Goal: Information Seeking & Learning: Find specific fact

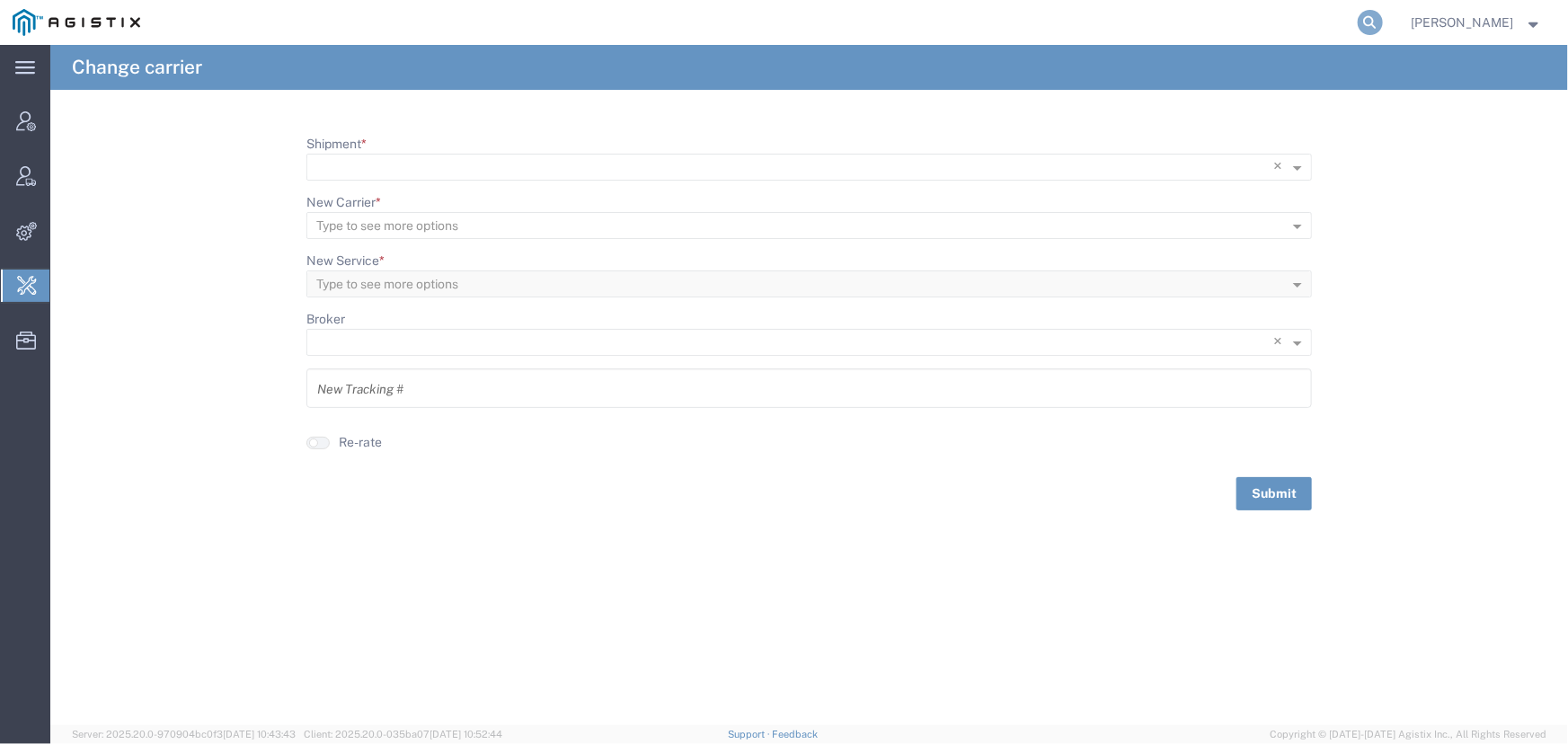
click at [1366, 20] on icon at bounding box center [1371, 23] width 25 height 25
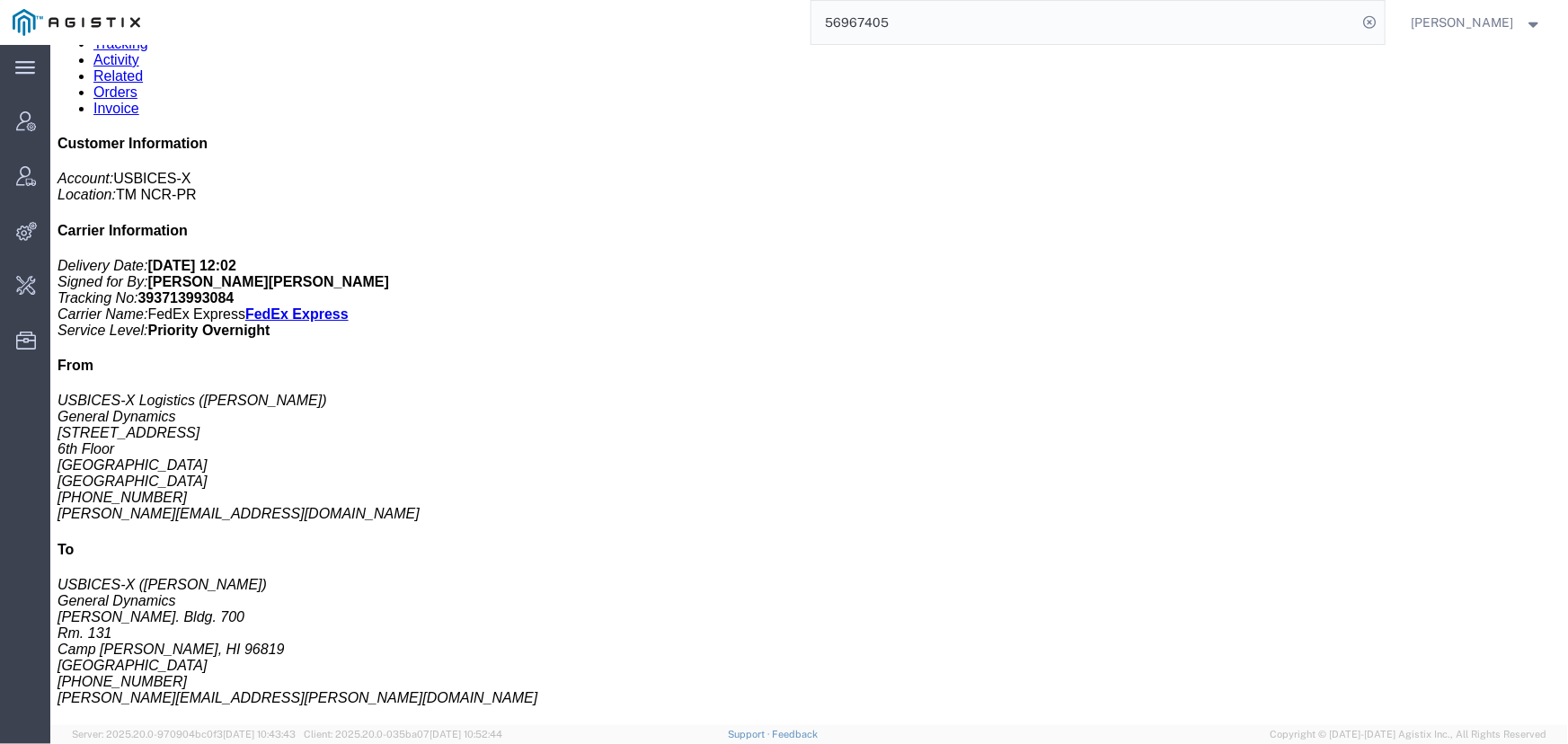
scroll to position [244, 0]
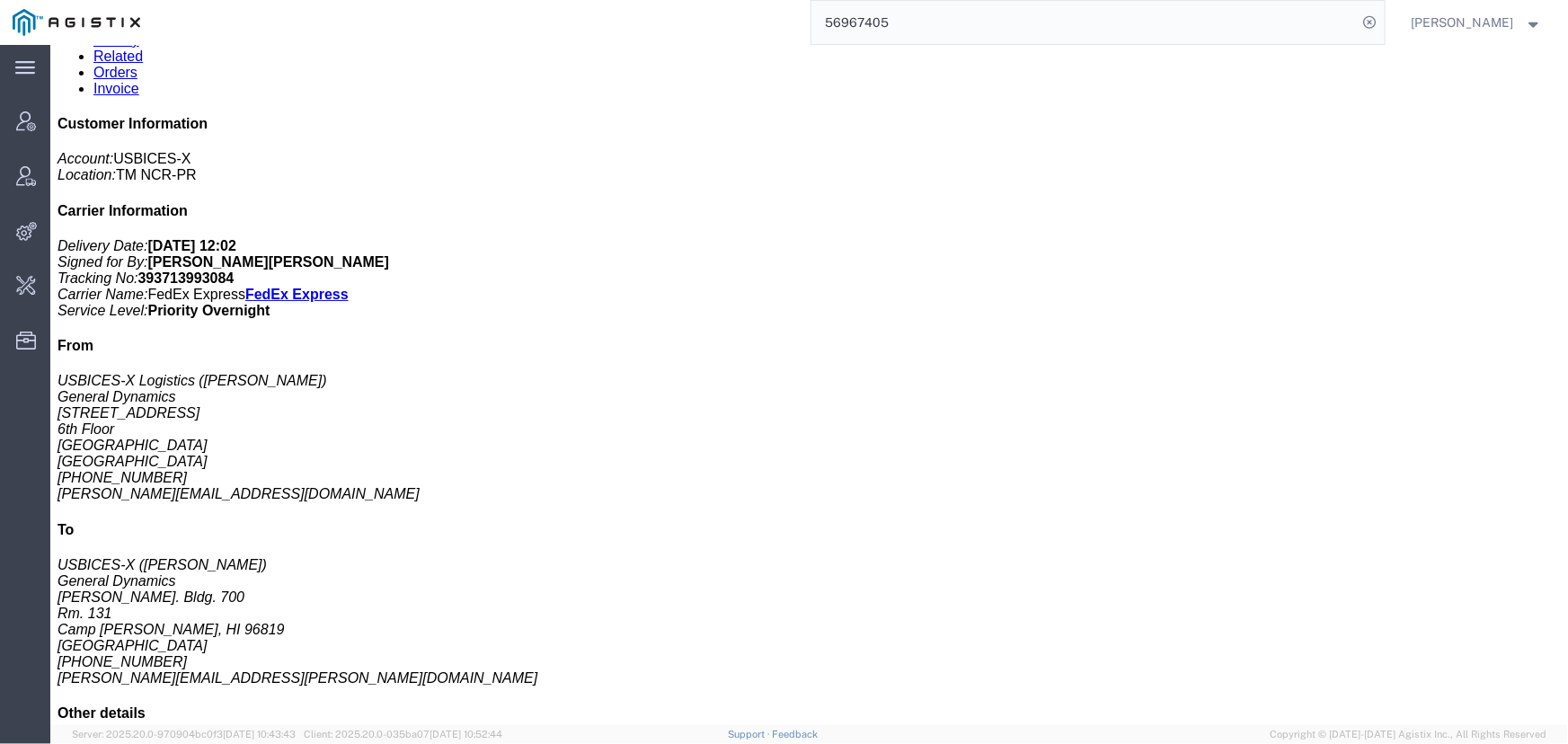
click div "Dell Latitude 5590 Pieces: 1.00 Each Total value: 1700.00 USD Class: 92.5 Count…"
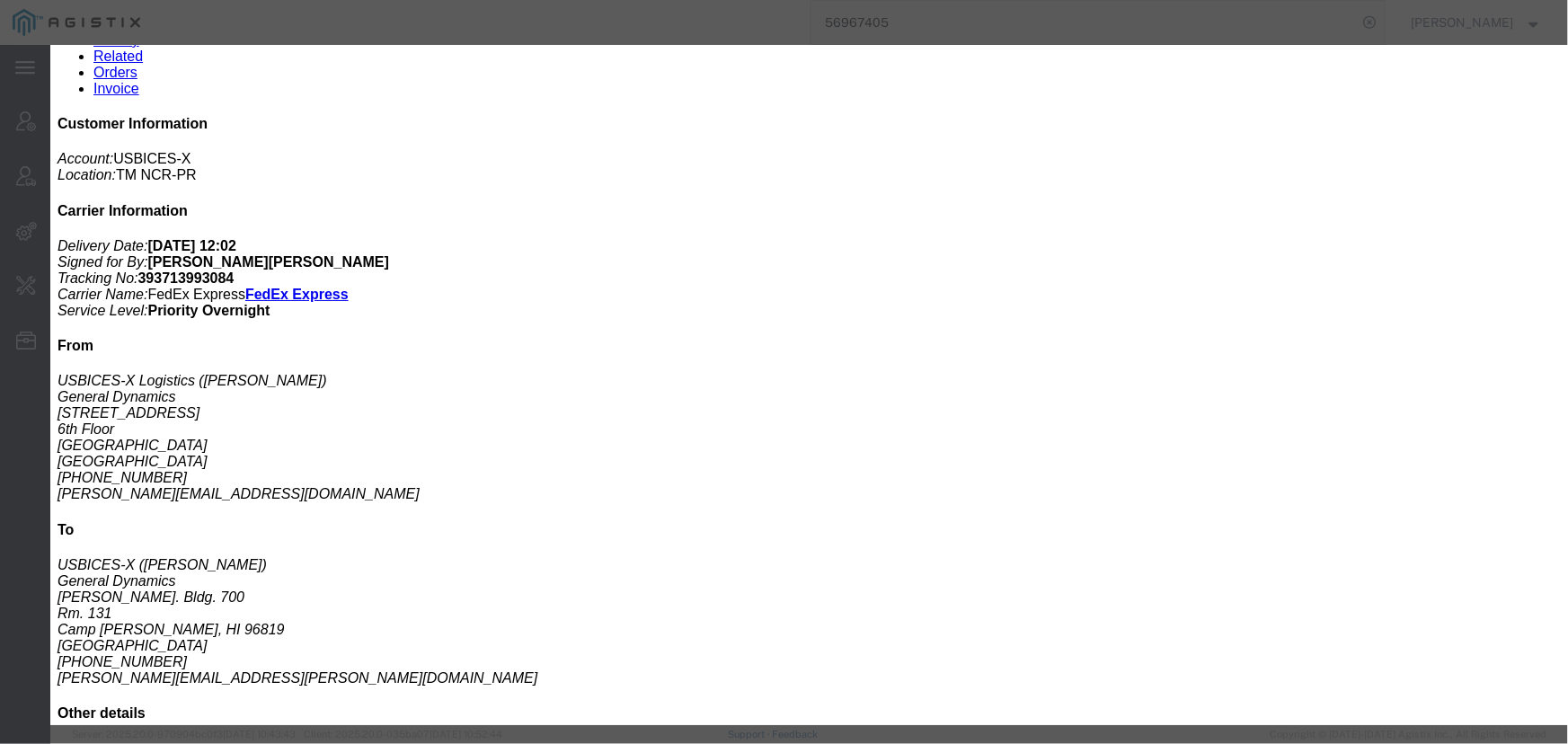
drag, startPoint x: 605, startPoint y: 102, endPoint x: 779, endPoint y: 105, distance: 174.0
click div "Pieces: 1.00 Each Notes: AT: 069719 MAC:"
click icon "button"
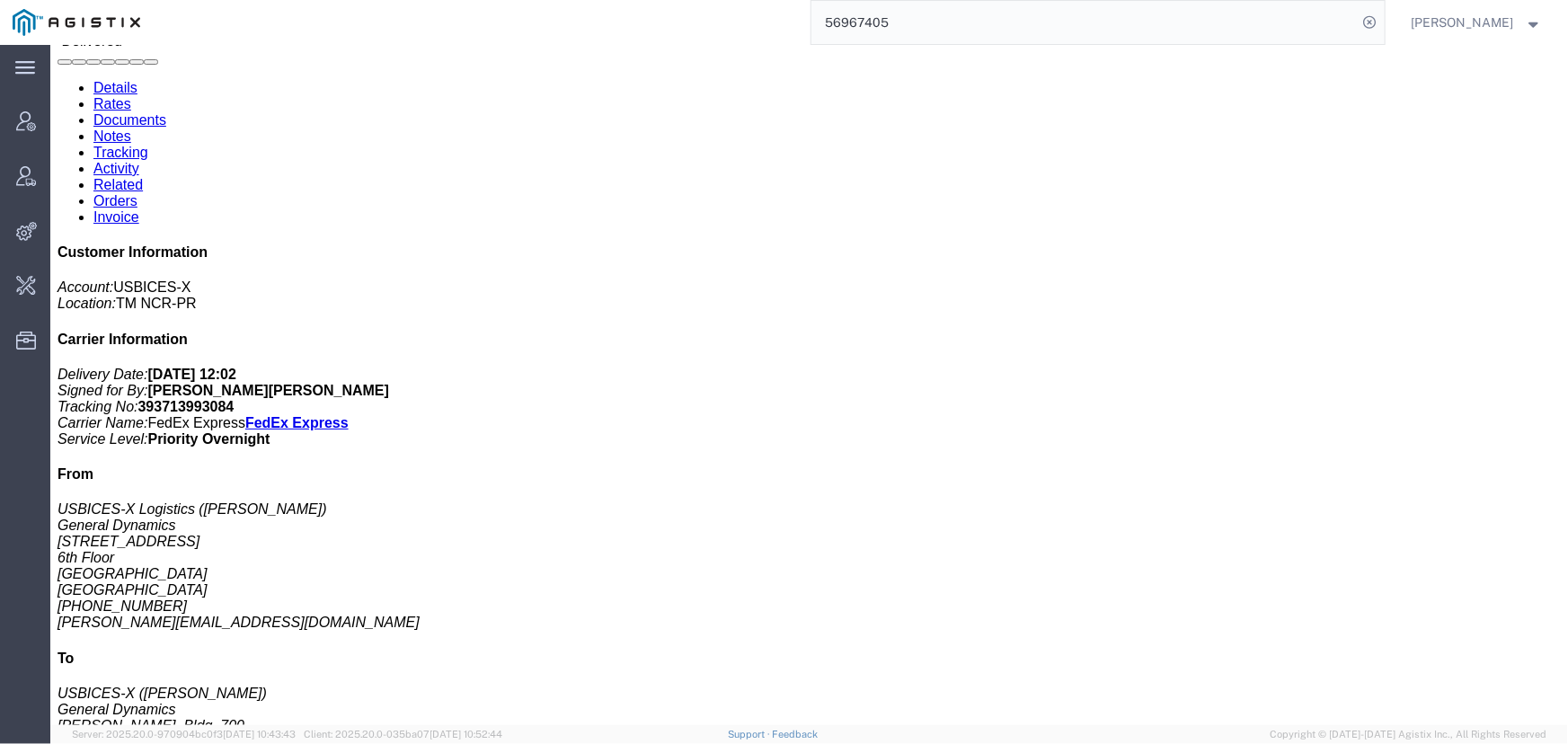
scroll to position [0, 0]
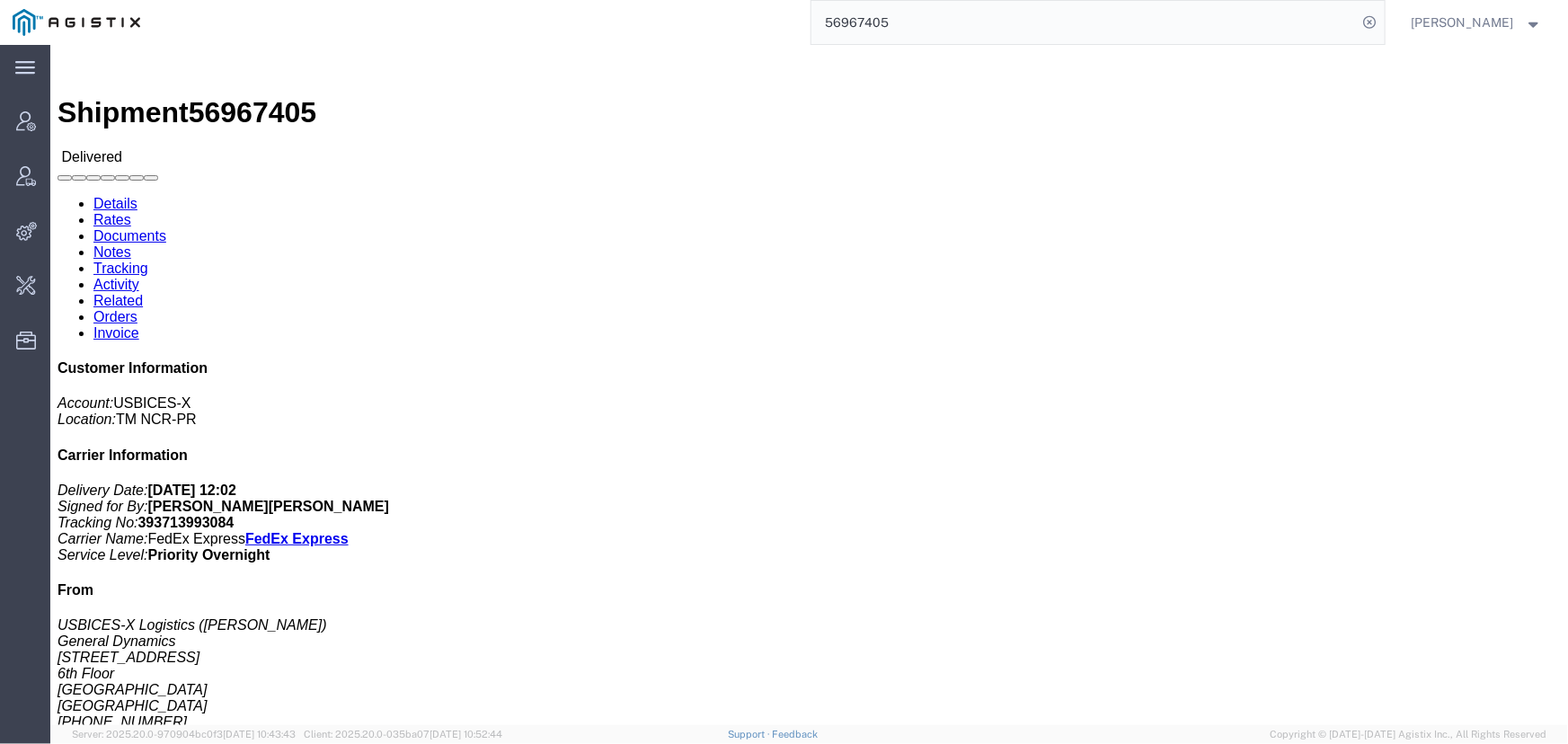
click link "Activity"
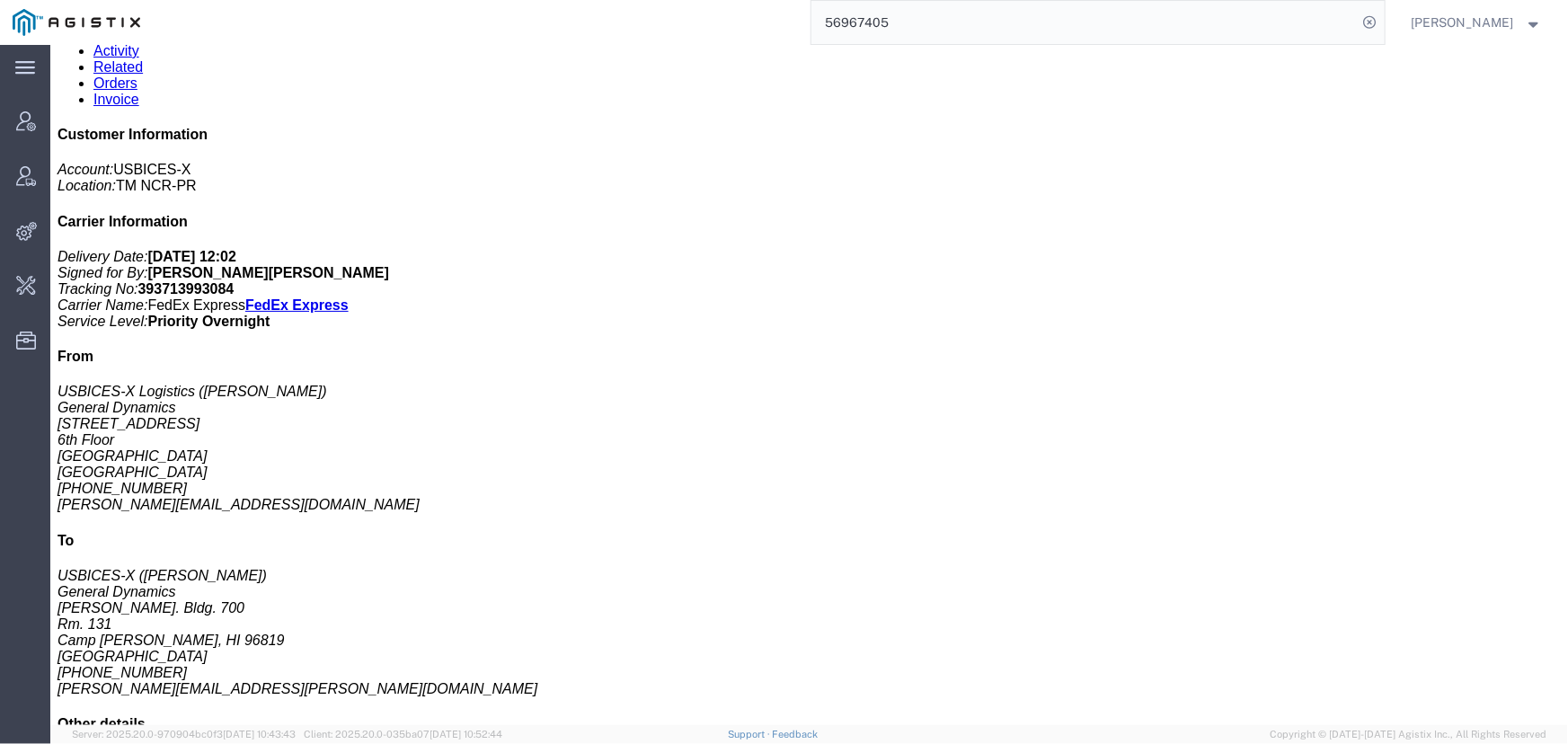
scroll to position [253, 0]
click at [130, 23] on link "Notes" at bounding box center [111, 15] width 37 height 16
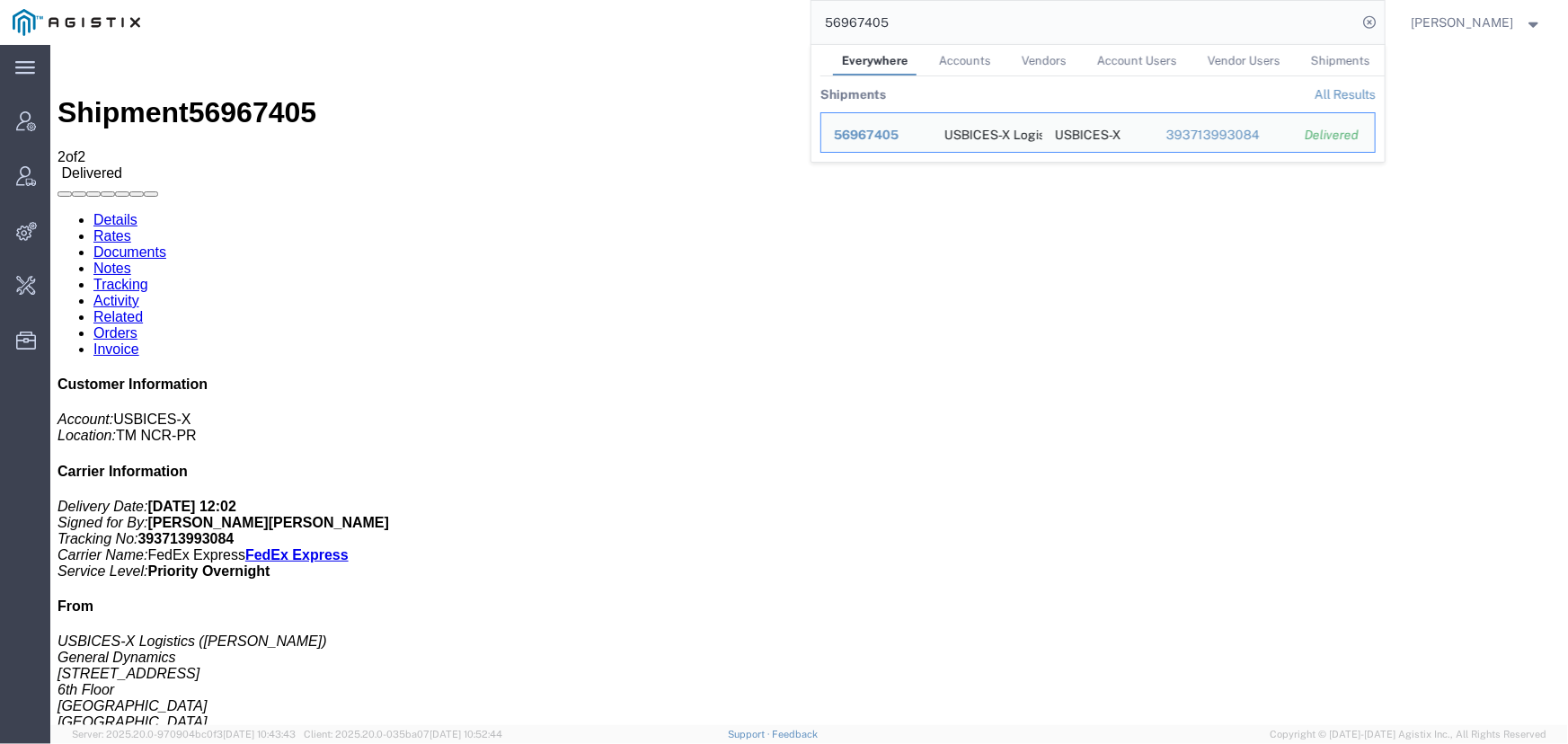
drag, startPoint x: 903, startPoint y: 18, endPoint x: 635, endPoint y: 18, distance: 268.0
click at [635, 18] on div "56967405 Everywhere Accounts Vendors Account Users Vendor Users Shipments Shipm…" at bounding box center [769, 23] width 1232 height 45
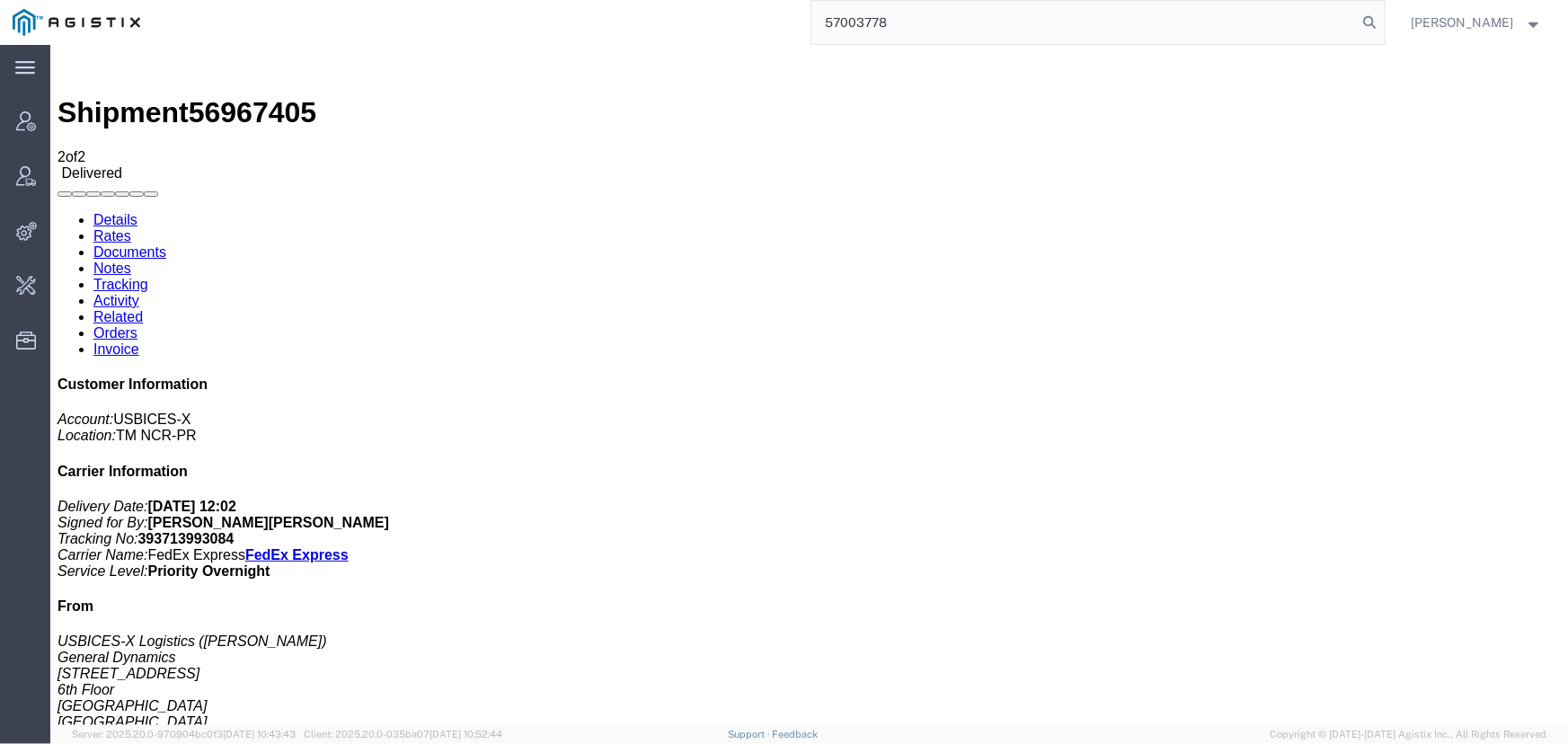
type input "57003778"
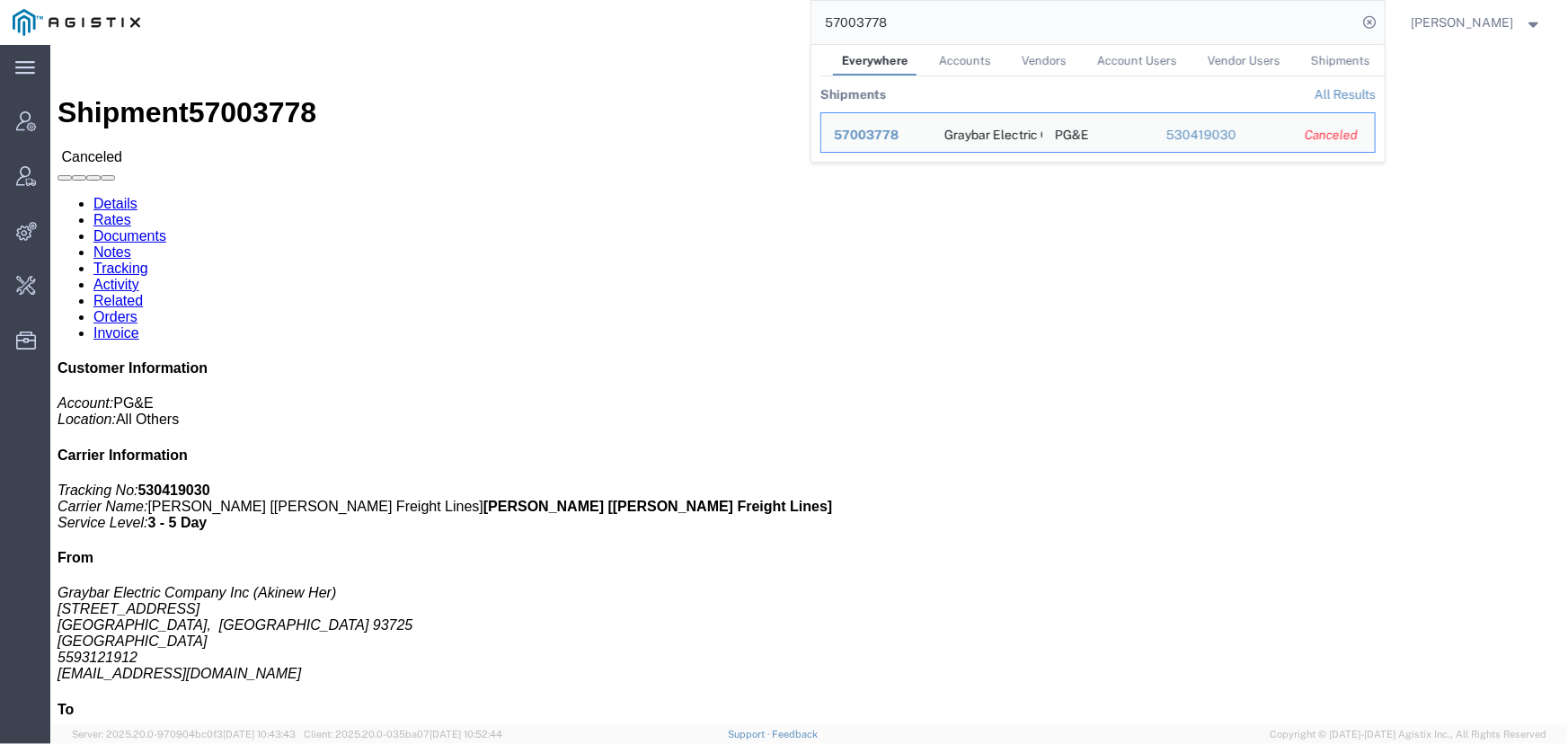
click link "Activity"
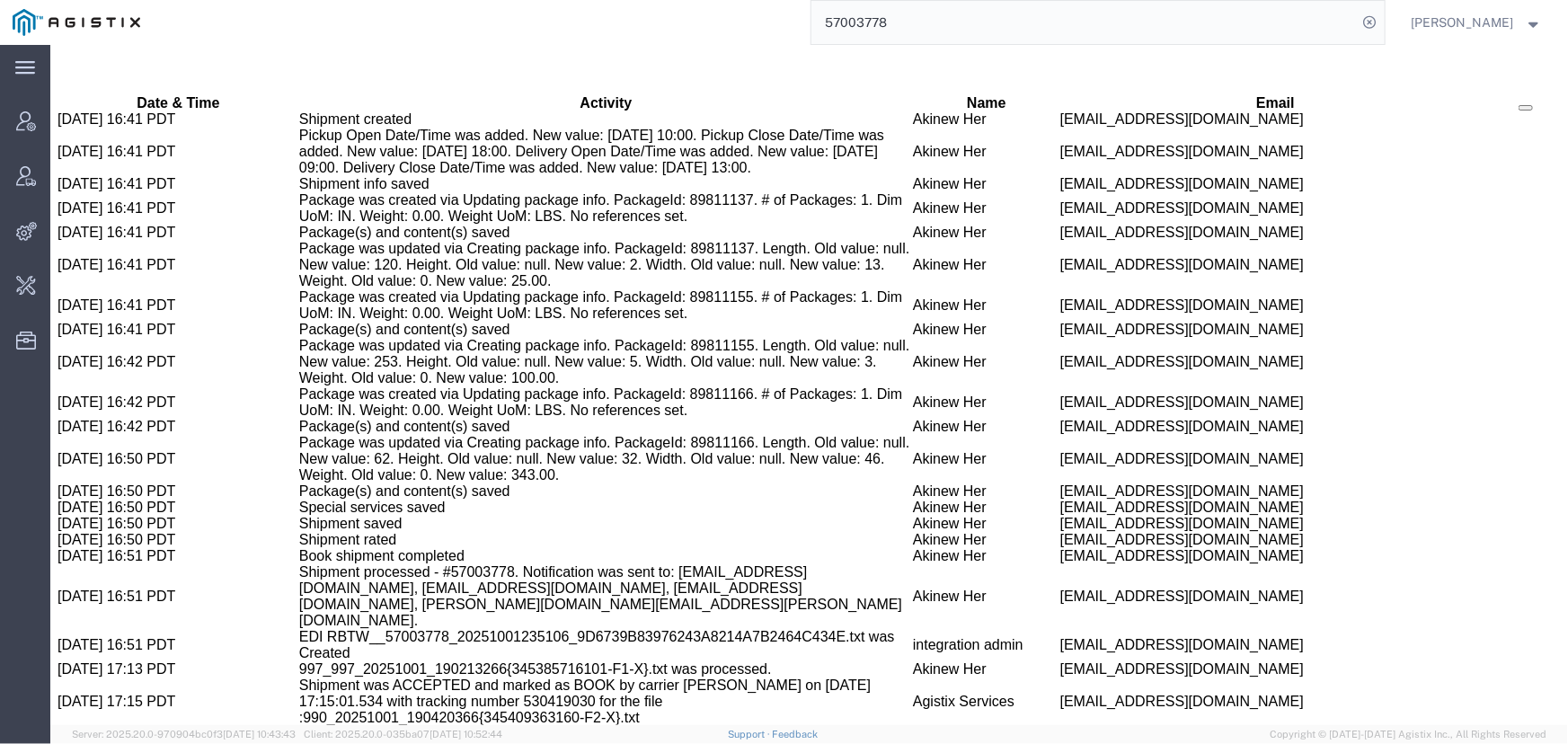
scroll to position [1238, 0]
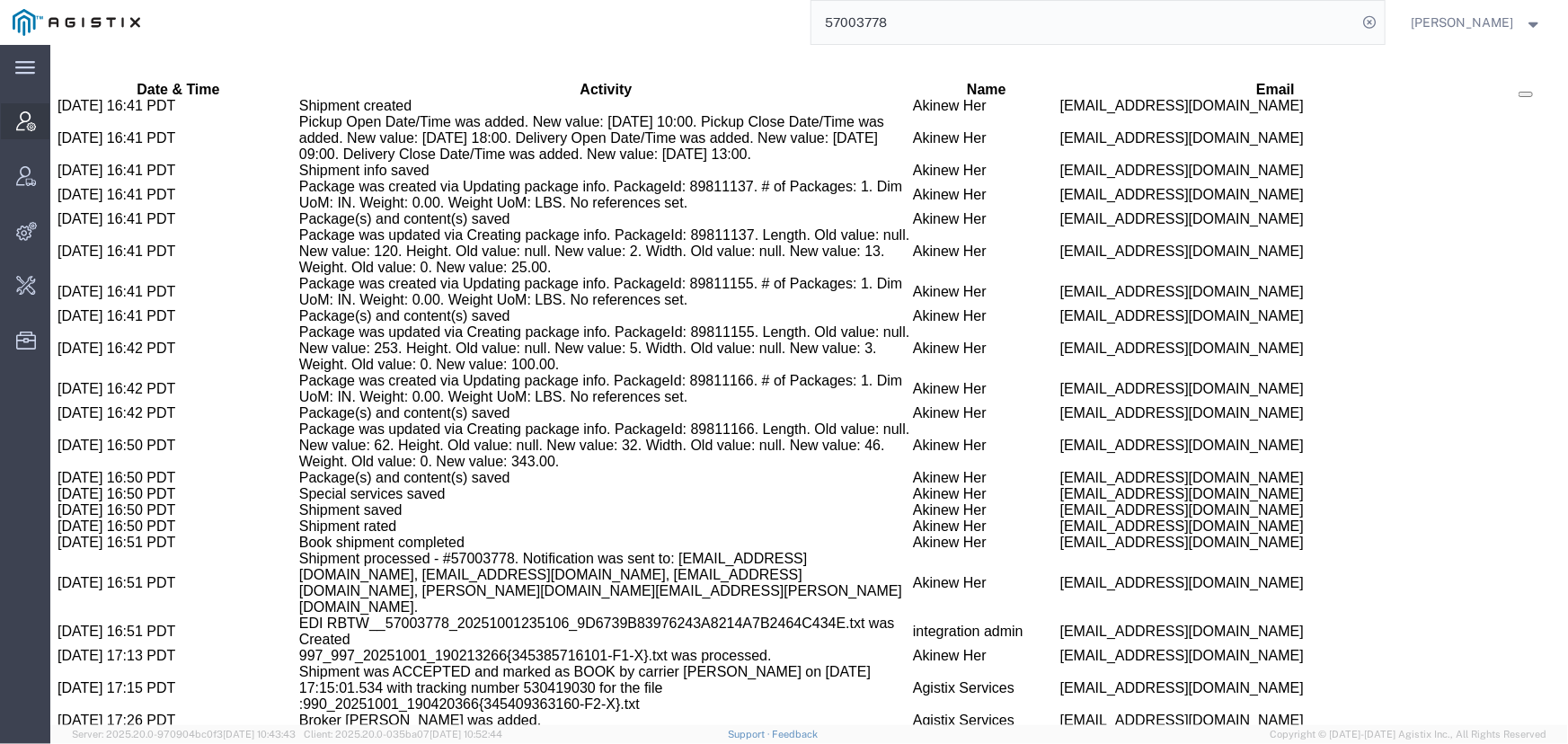
click at [25, 117] on icon at bounding box center [25, 122] width 20 height 20
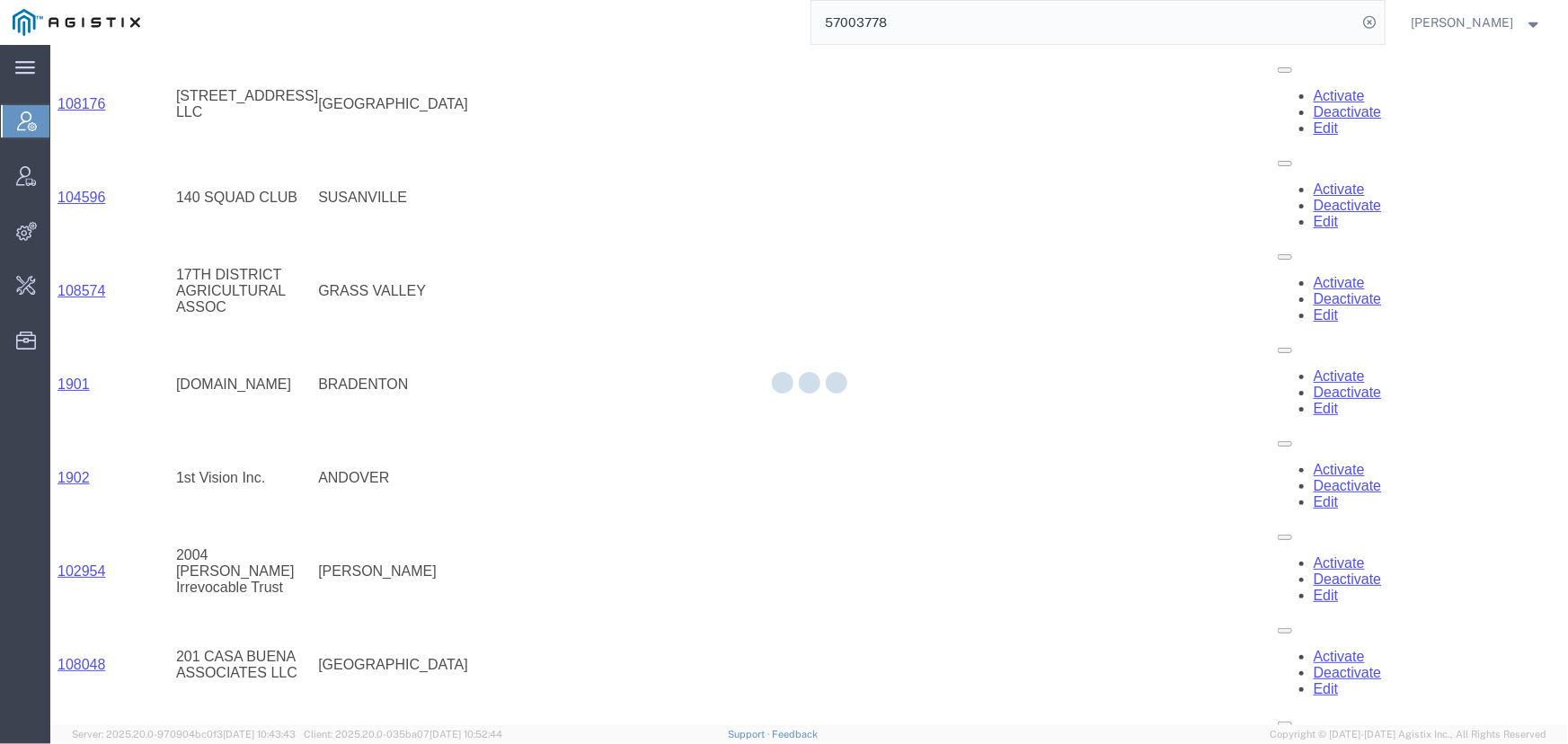
scroll to position [1238, 0]
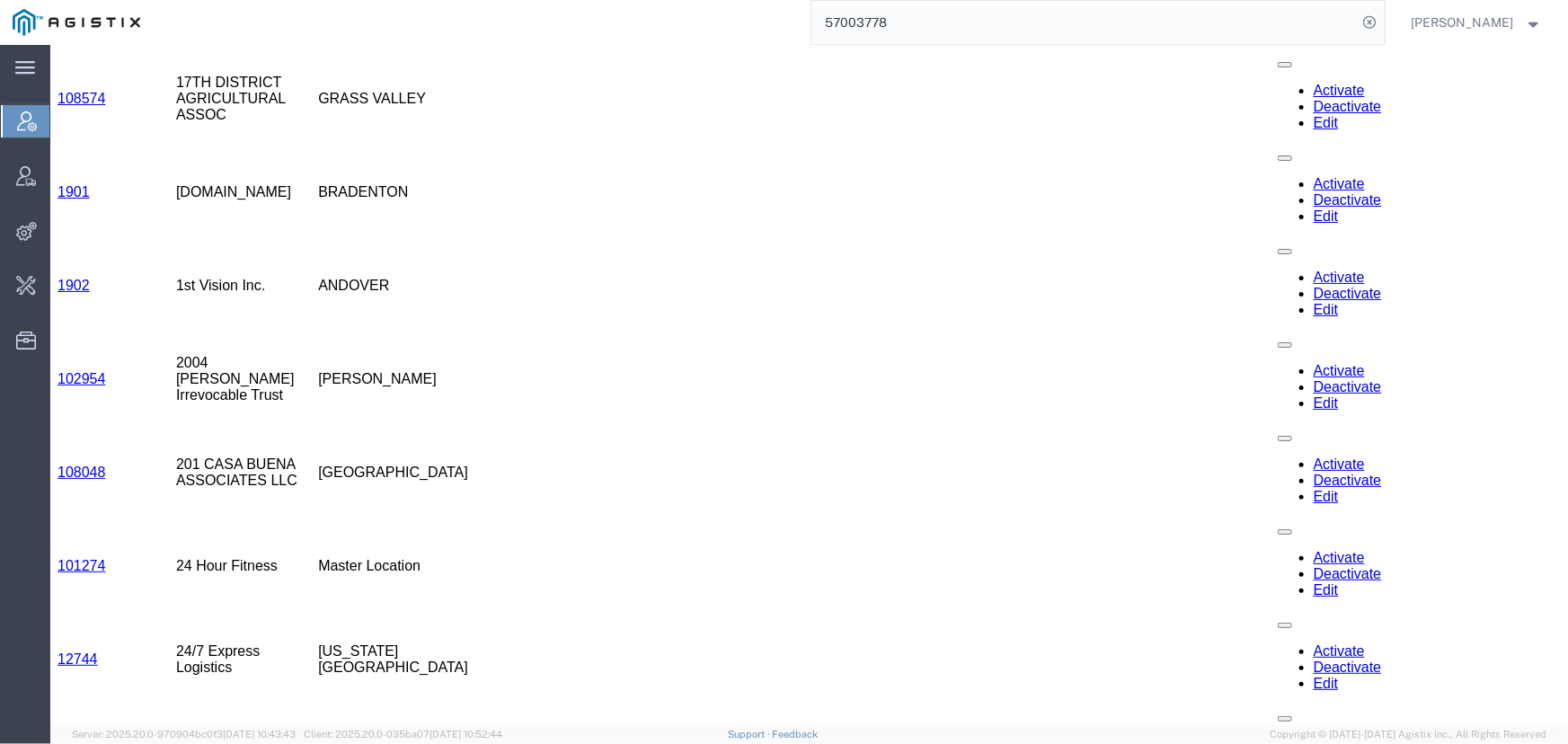
select select "accountName"
select select "contains"
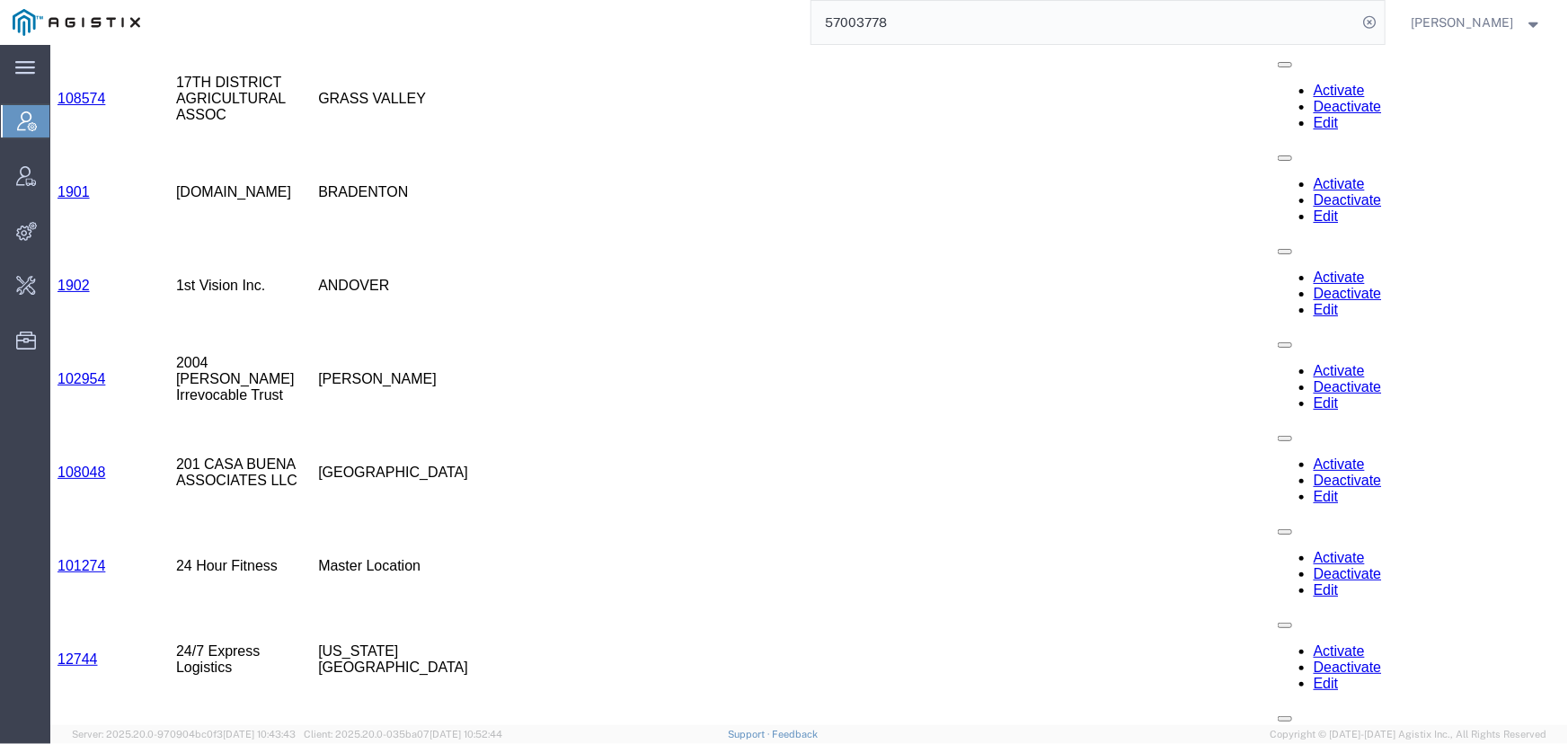
type input "PGW"
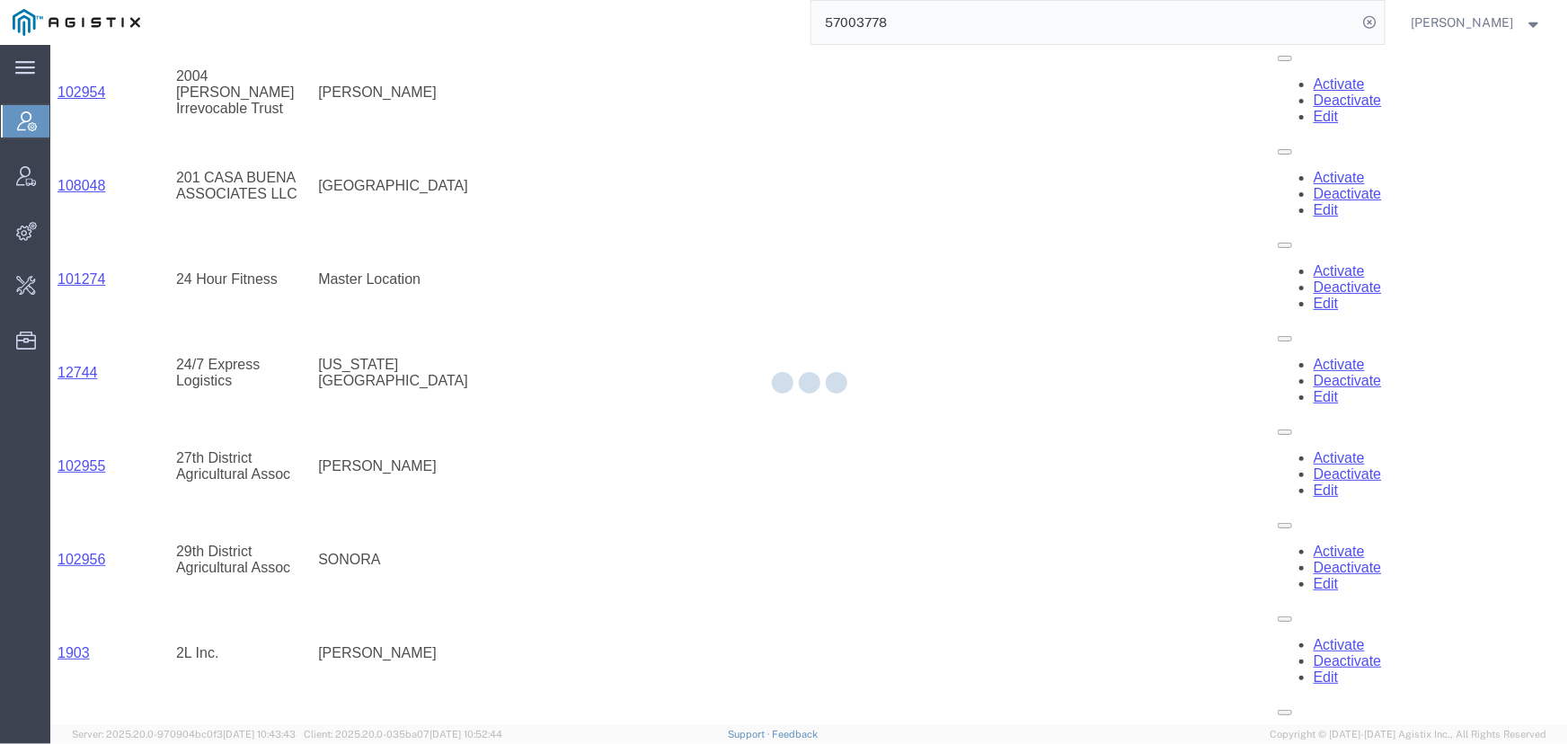
scroll to position [0, 0]
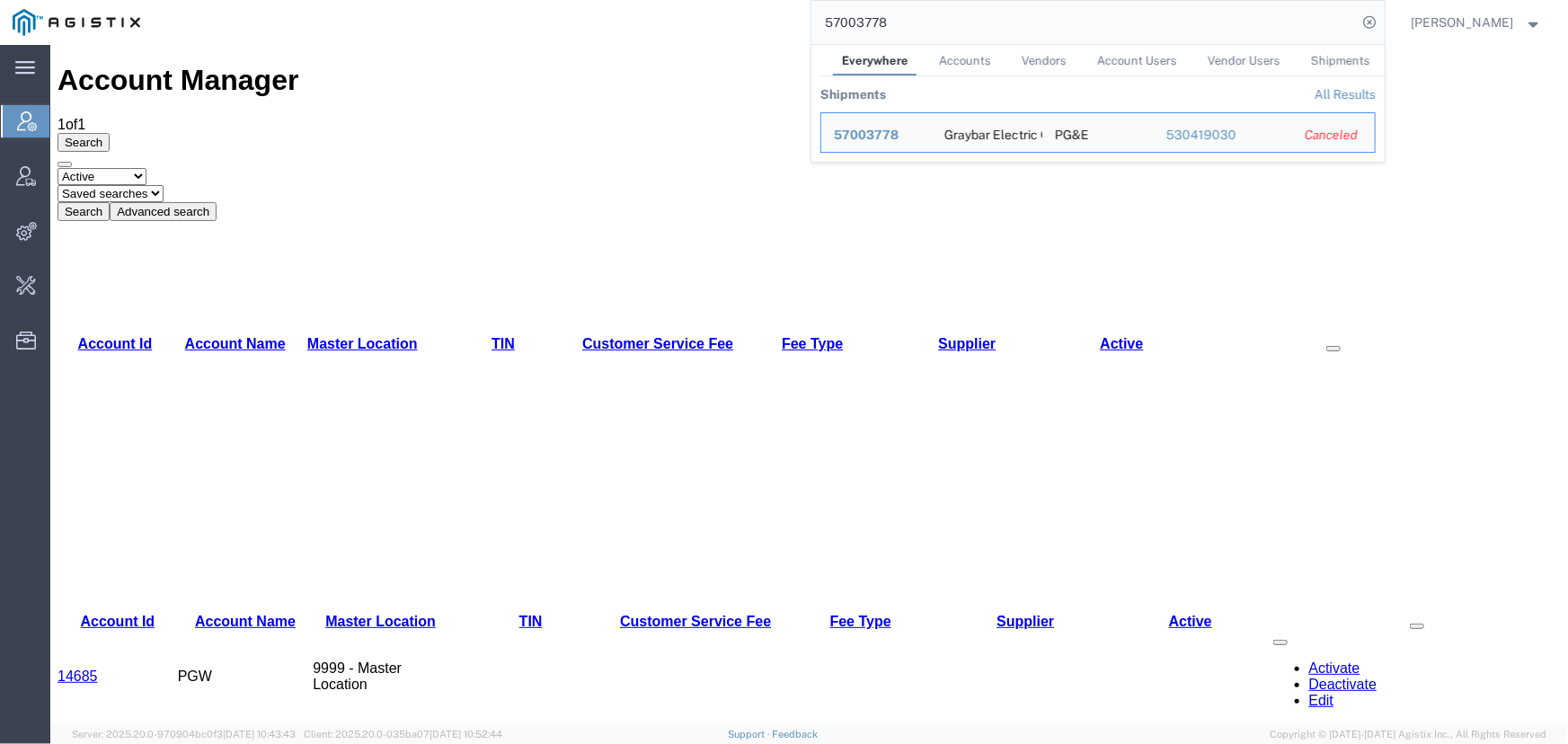
drag, startPoint x: 934, startPoint y: 21, endPoint x: 601, endPoint y: 1, distance: 333.6
click at [601, 1] on div "57003778 Everywhere Accounts Vendors Account Users Vendor Users Shipments Shipm…" at bounding box center [769, 23] width 1232 height 45
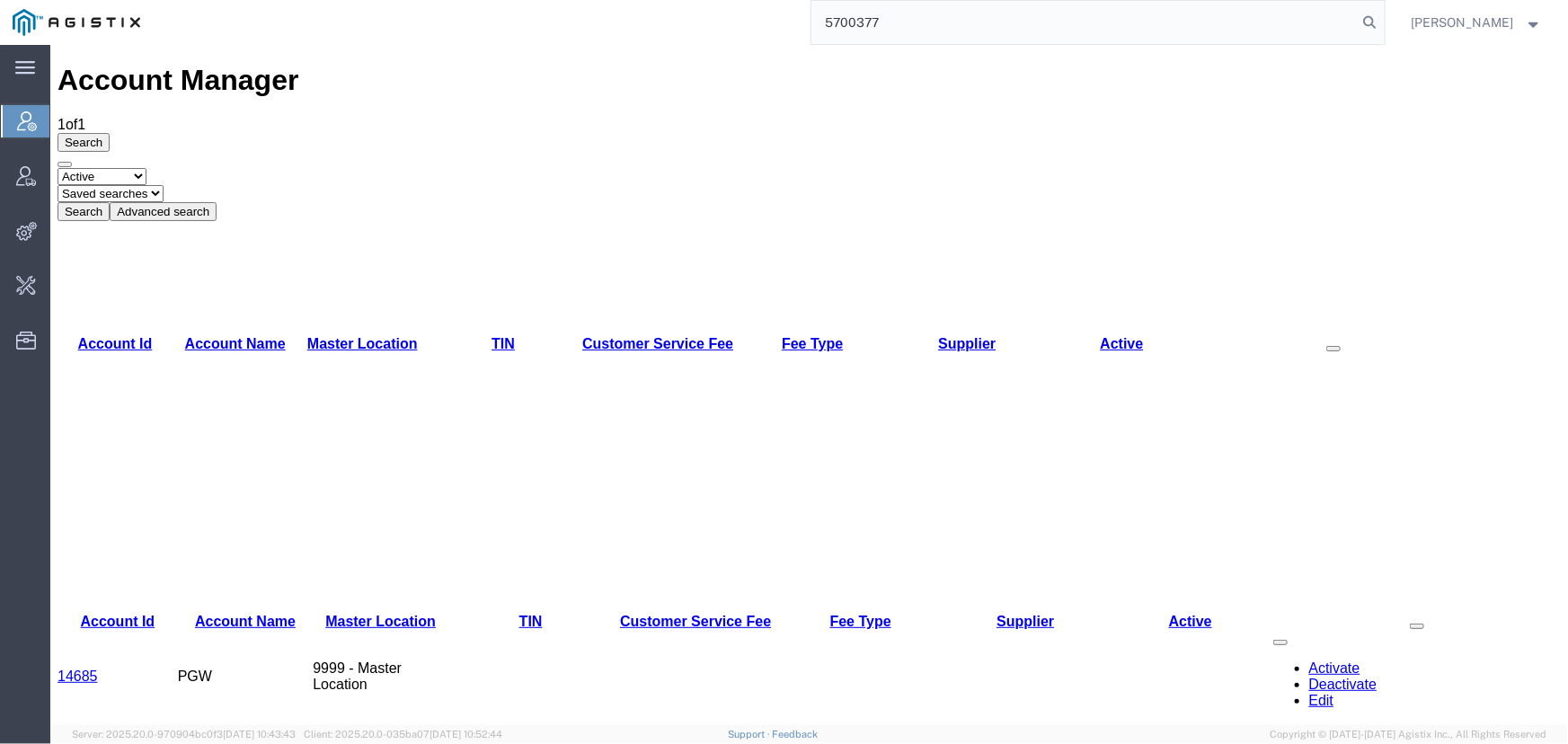
type input "57003778"
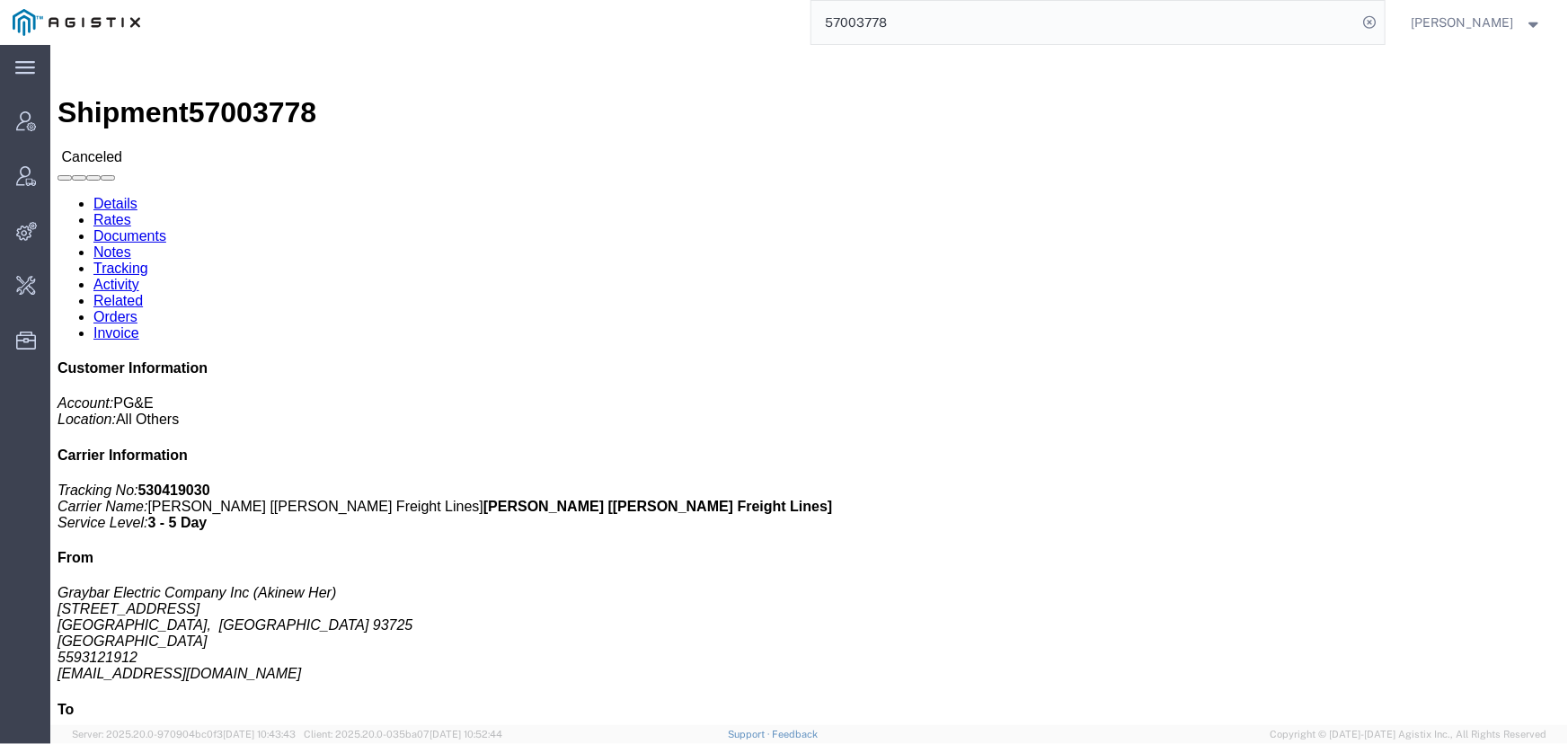
click link "Activity"
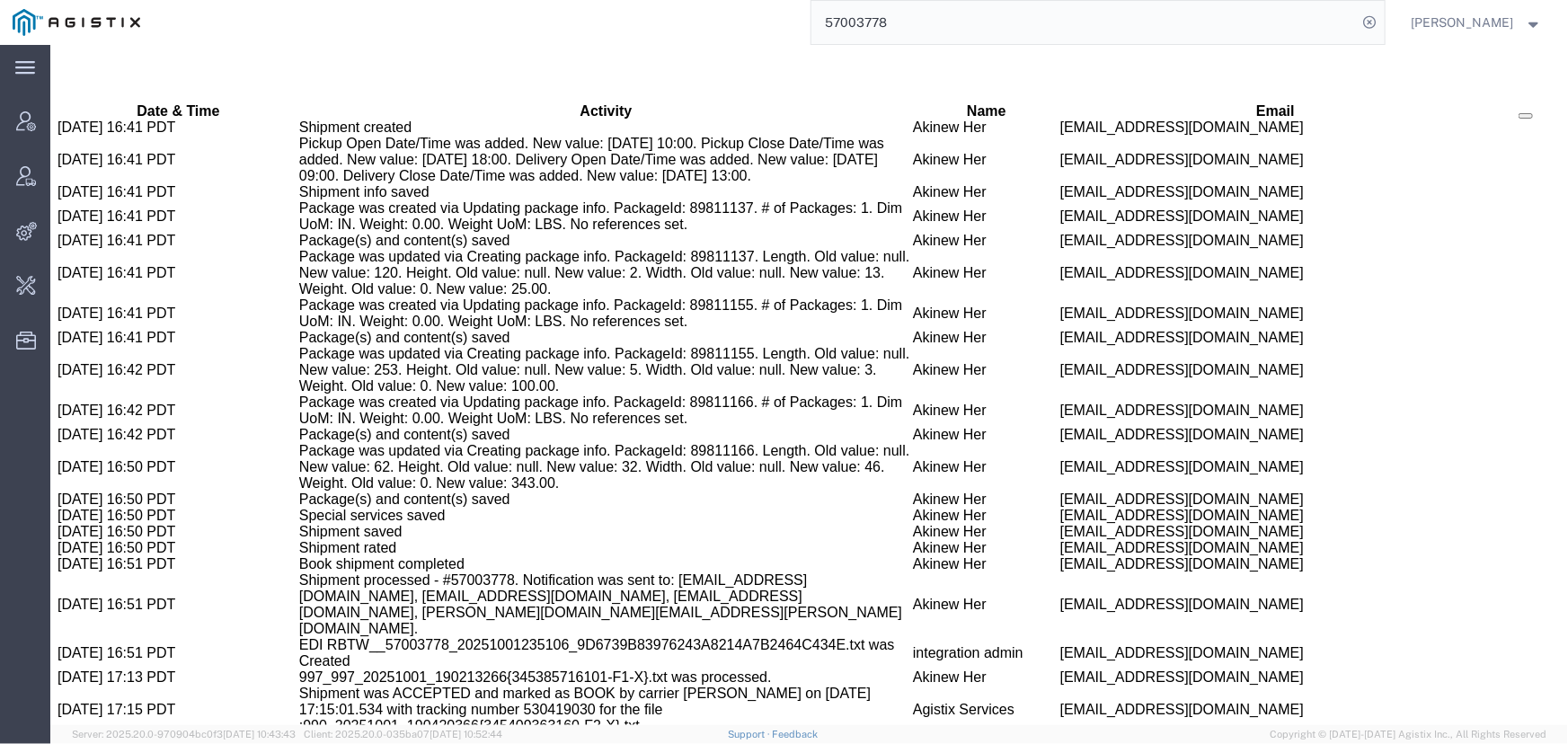
scroll to position [1238, 0]
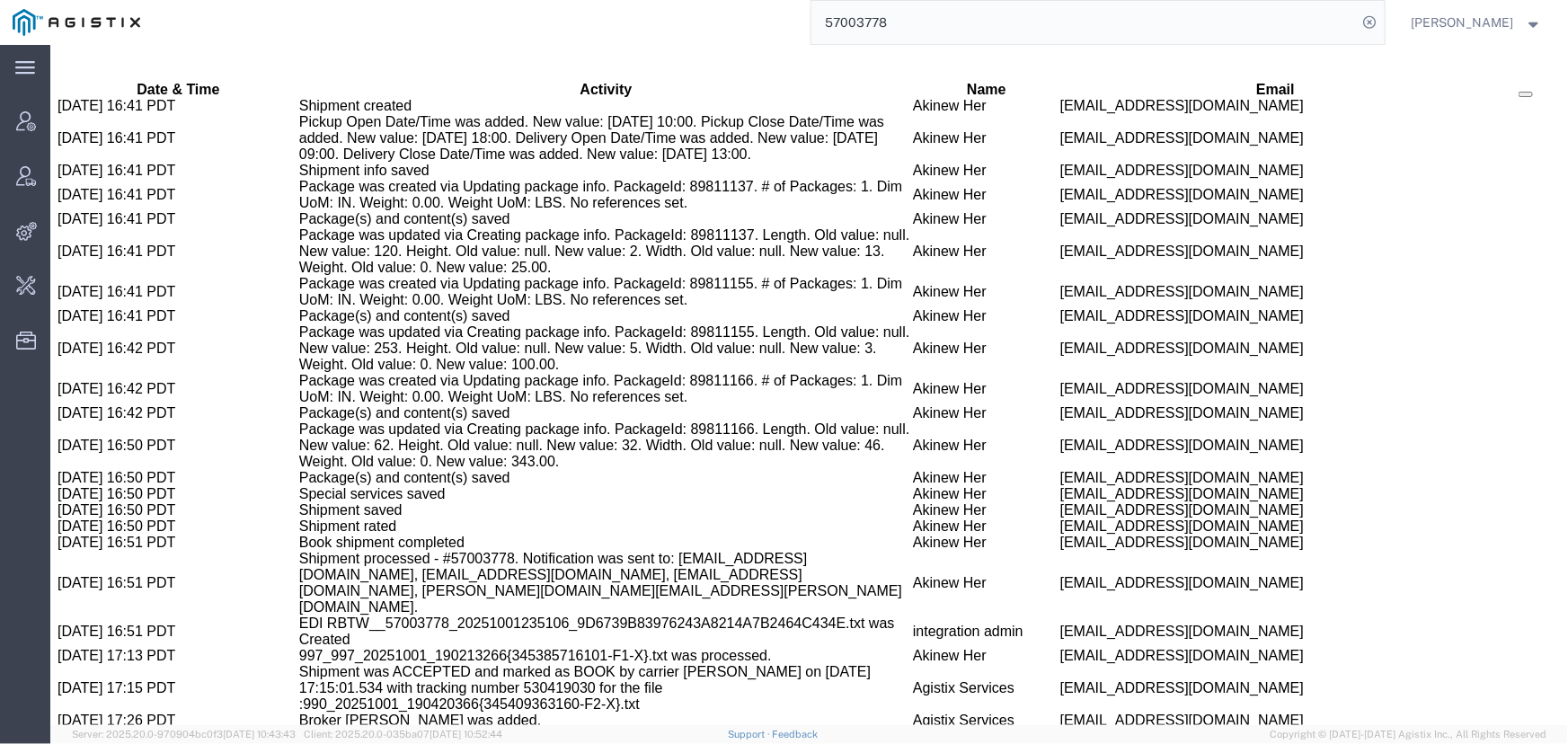
drag, startPoint x: 244, startPoint y: 554, endPoint x: 705, endPoint y: 554, distance: 461.0
click at [29, 571] on div "main_menu Created with Sketch. Collapse Menu Account Manager Vendor Manager Int…" at bounding box center [25, 394] width 50 height 699
drag, startPoint x: 350, startPoint y: 551, endPoint x: 297, endPoint y: 551, distance: 53.0
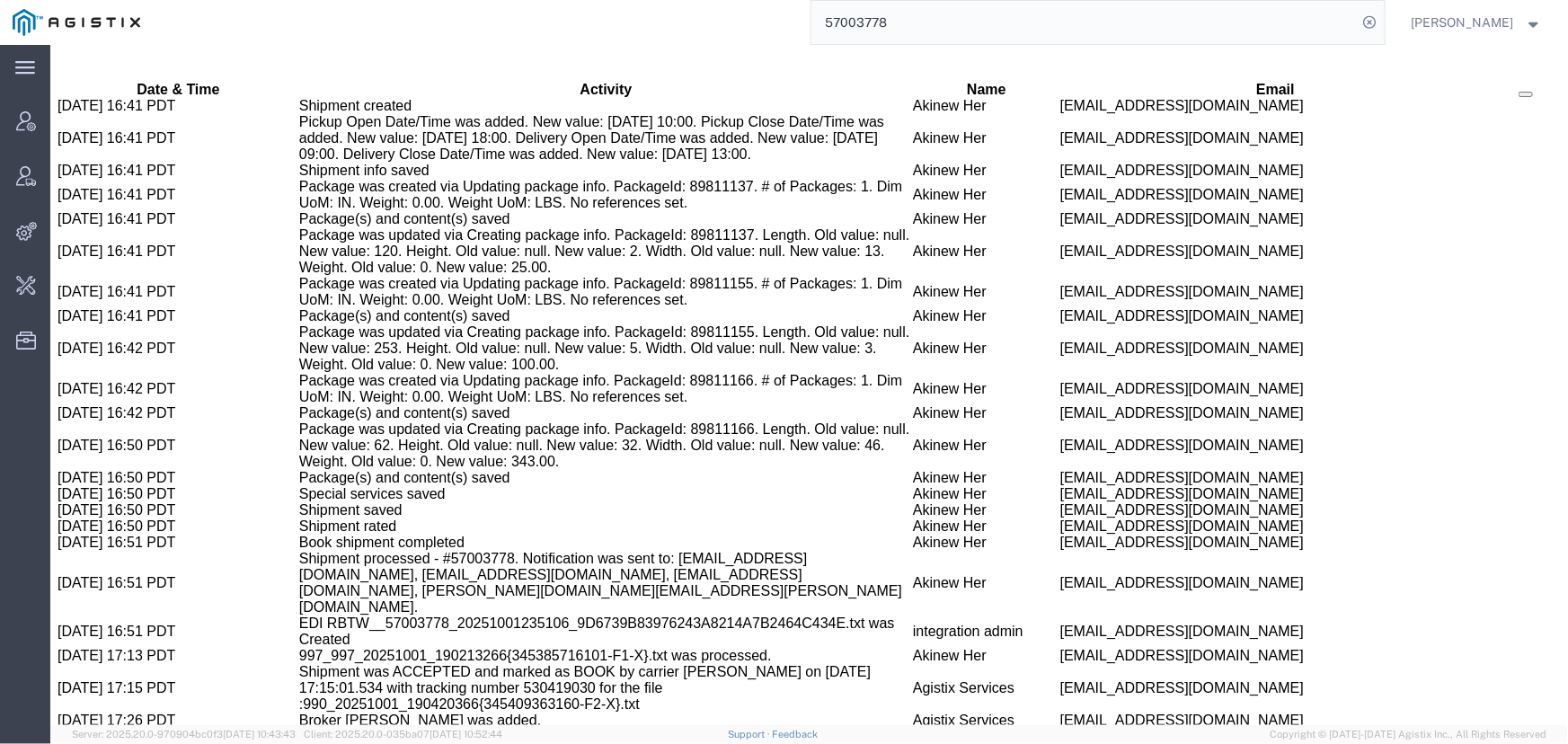
copy td "57003778"
click at [26, 117] on icon at bounding box center [25, 122] width 20 height 20
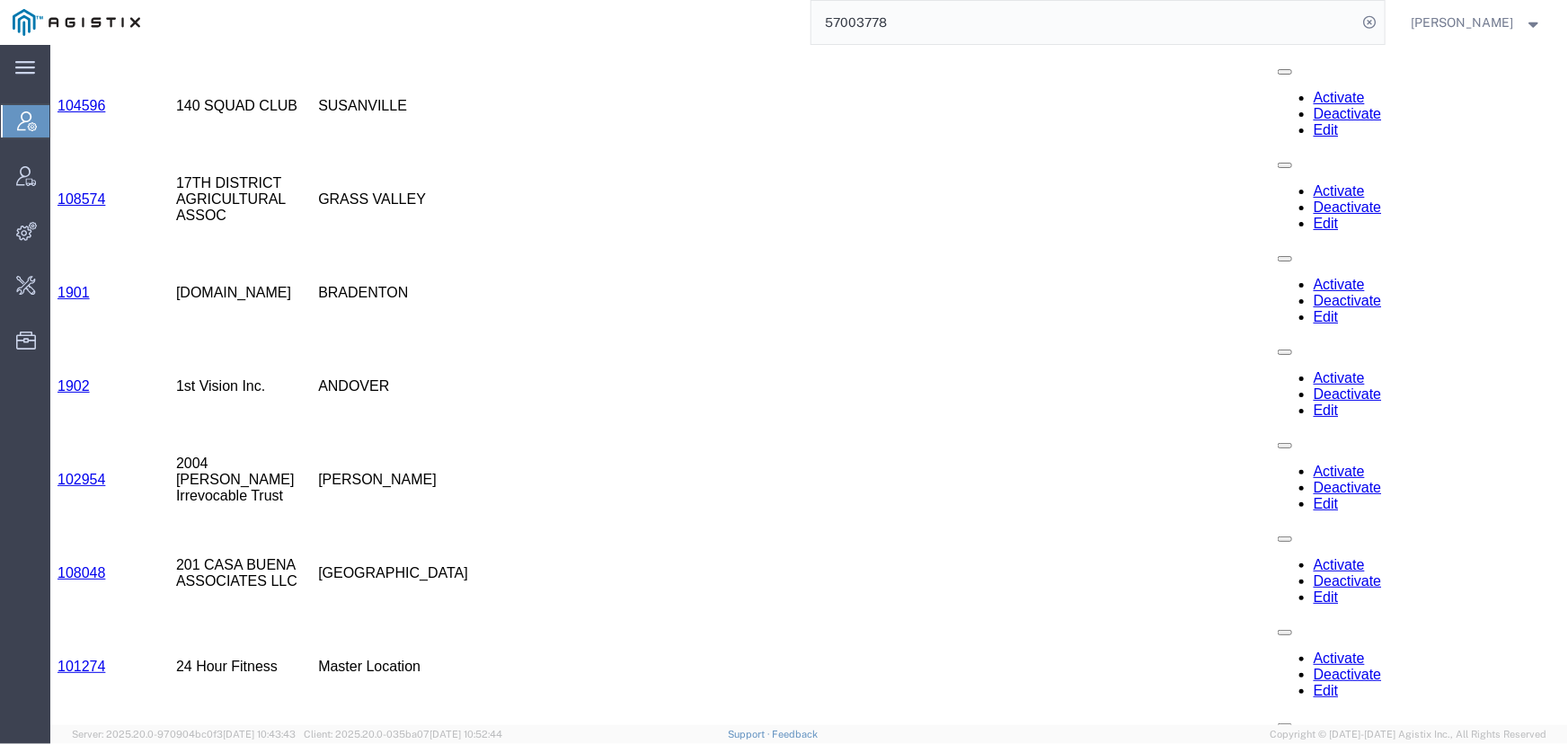
scroll to position [1339, 0]
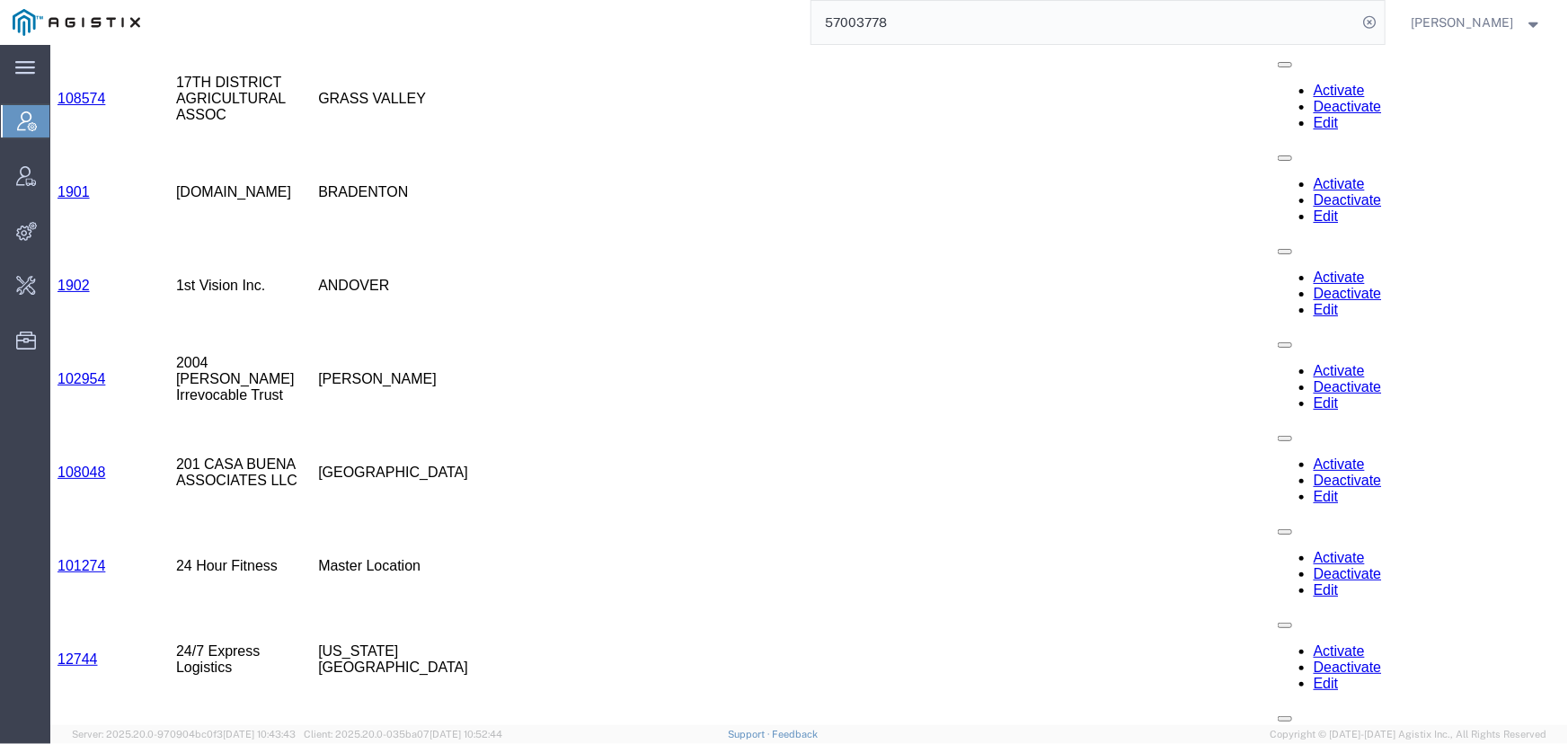
select select "accountName"
select select "contains"
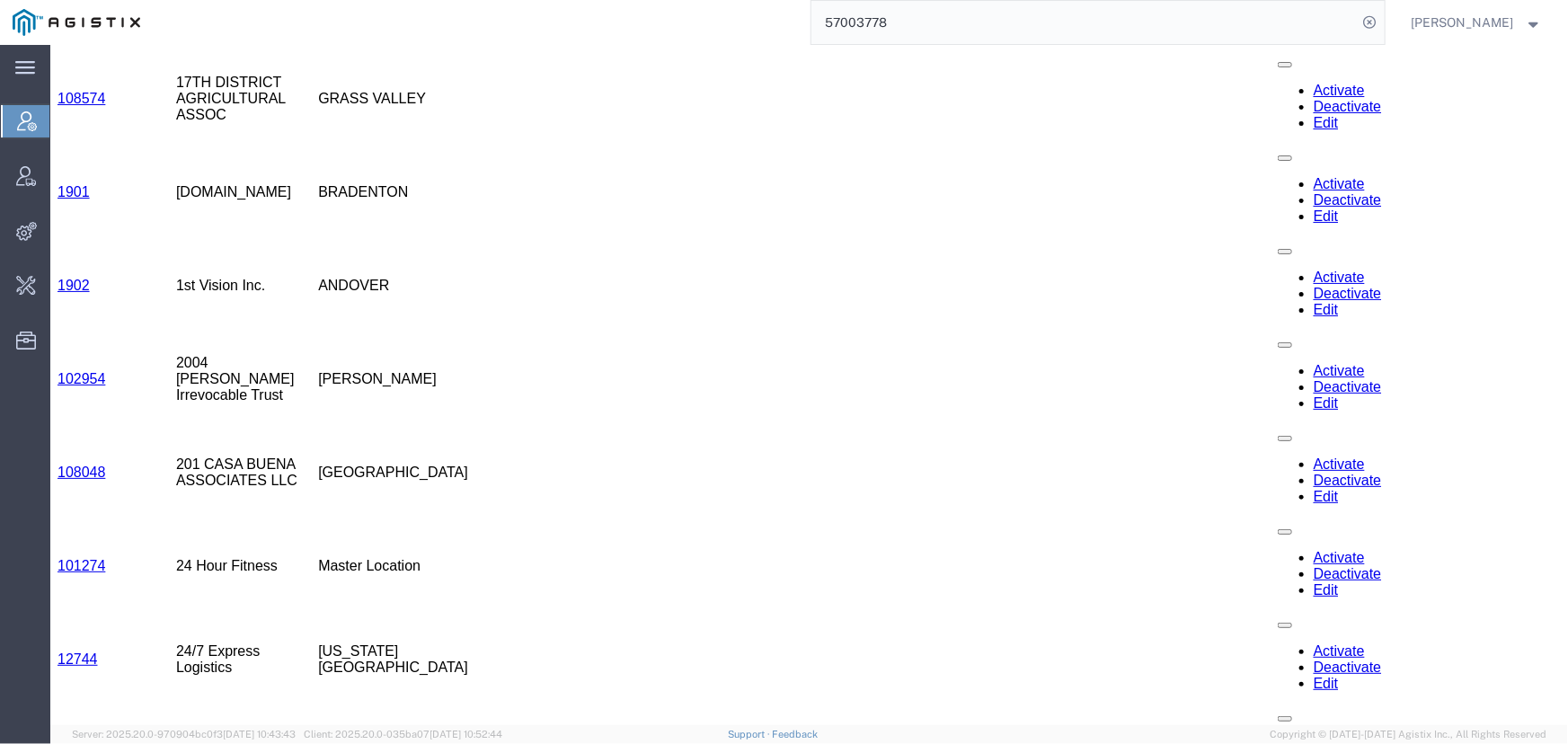
type input "pgw"
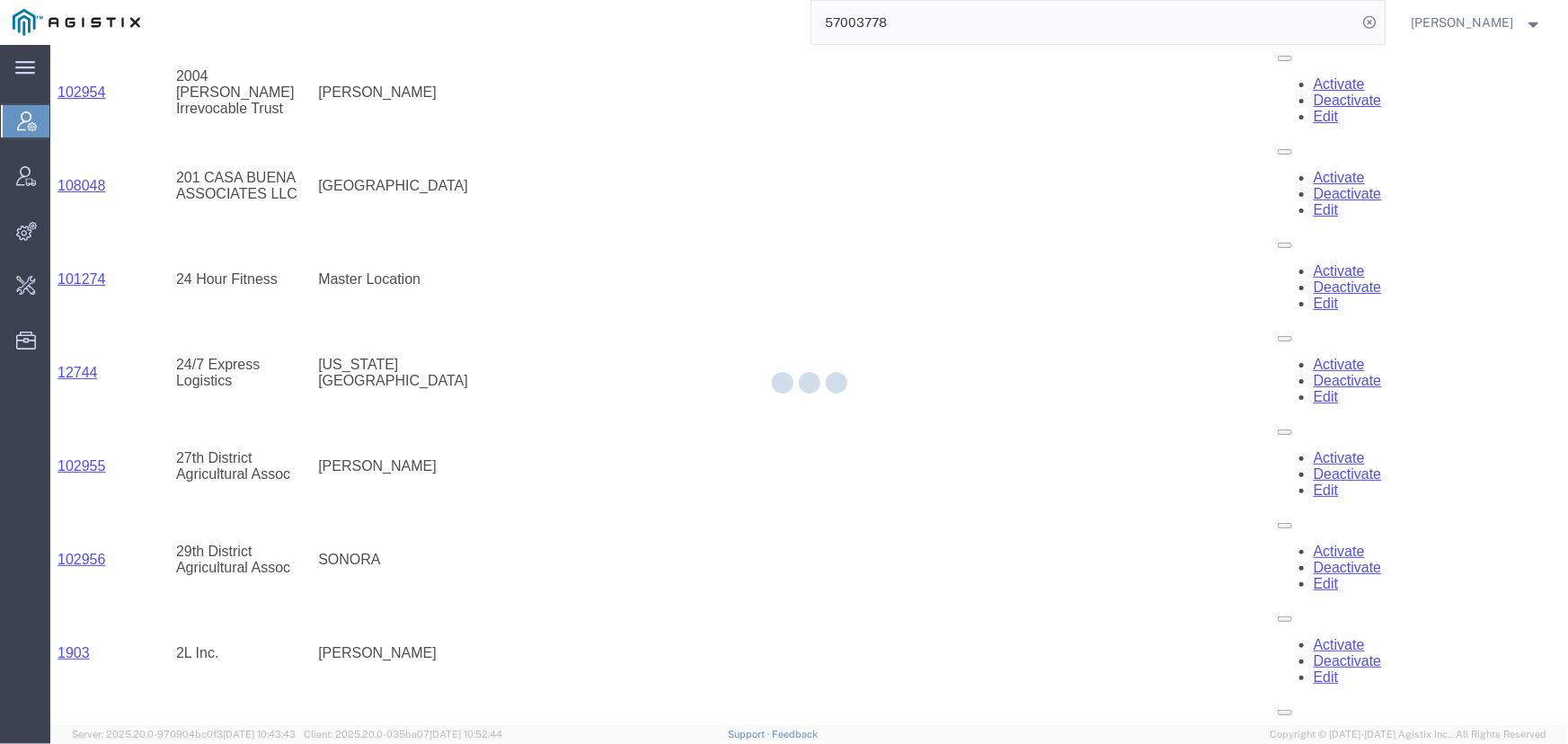
scroll to position [0, 0]
